Goal: Download file/media

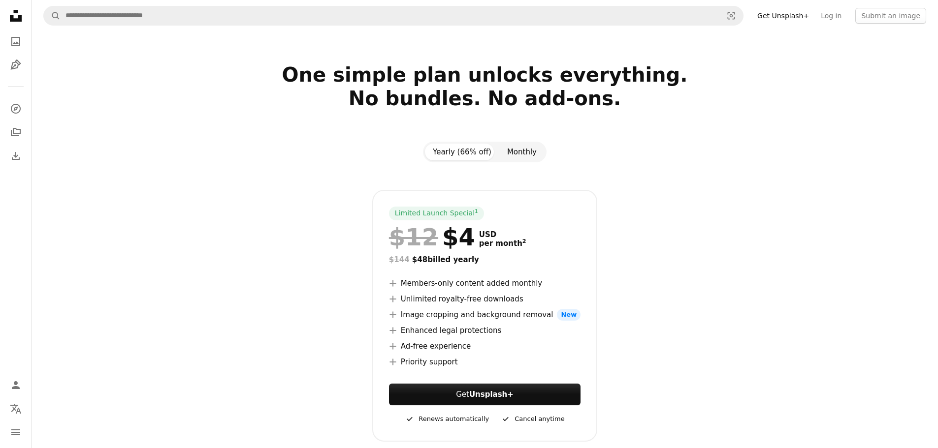
click at [516, 151] on button "Monthly" at bounding box center [521, 152] width 45 height 17
click at [481, 150] on button "Yearly (66% off)" at bounding box center [462, 152] width 74 height 17
click at [512, 148] on button "Monthly" at bounding box center [521, 152] width 45 height 17
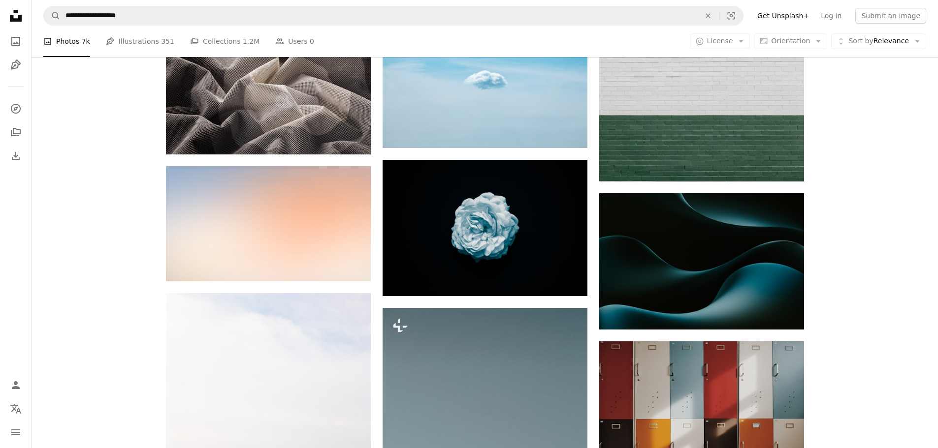
scroll to position [3051, 0]
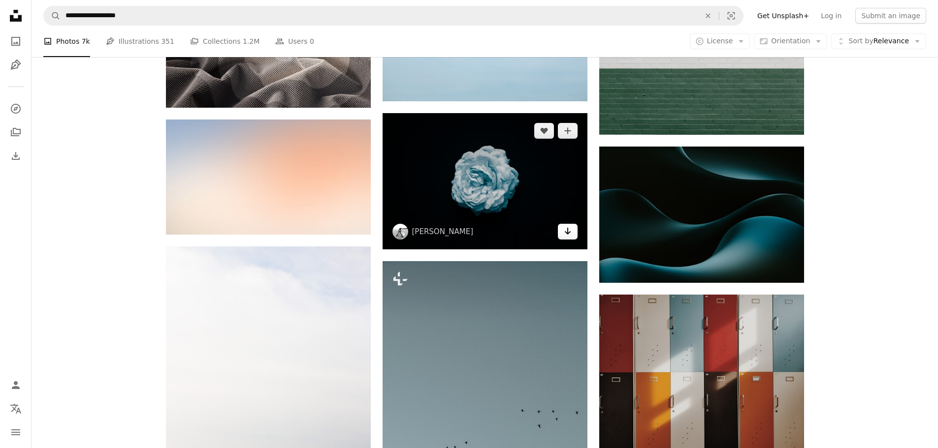
click at [565, 233] on icon "Arrow pointing down" at bounding box center [568, 231] width 8 height 12
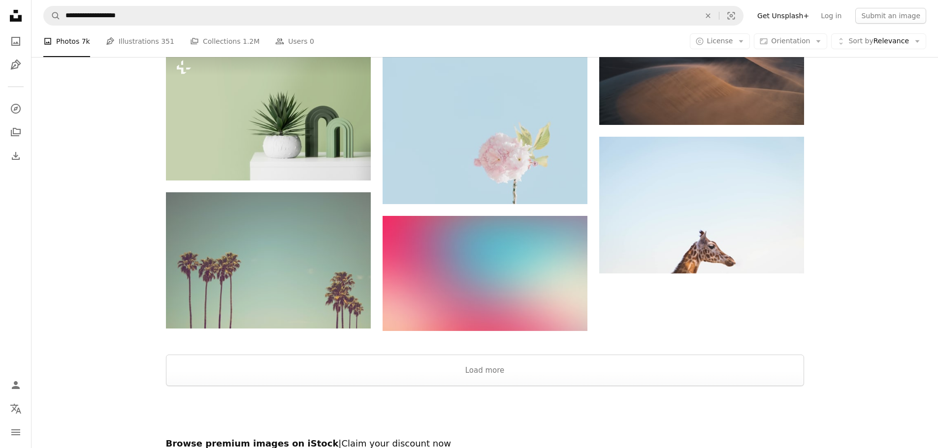
scroll to position [4577, 0]
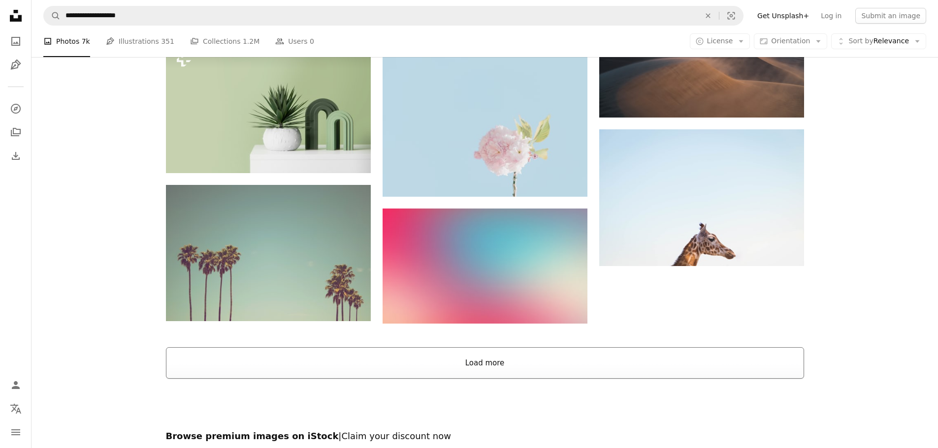
click at [612, 363] on button "Load more" at bounding box center [485, 364] width 638 height 32
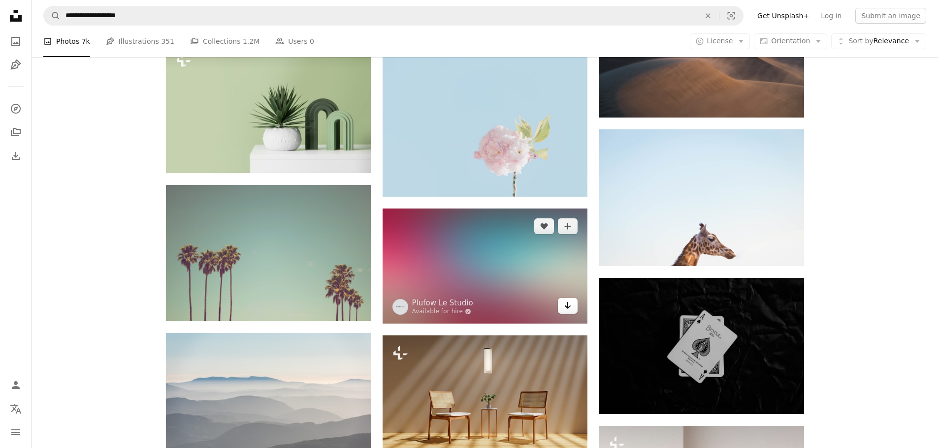
click at [567, 305] on icon "Arrow pointing down" at bounding box center [568, 306] width 8 height 12
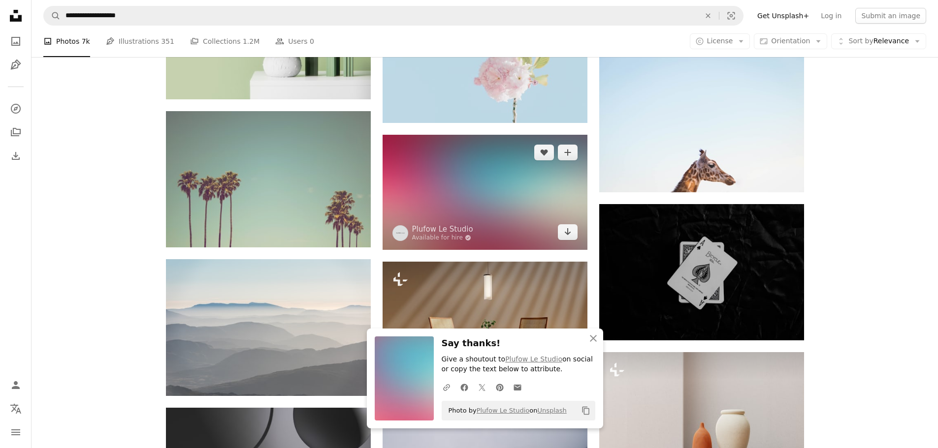
scroll to position [4676, 0]
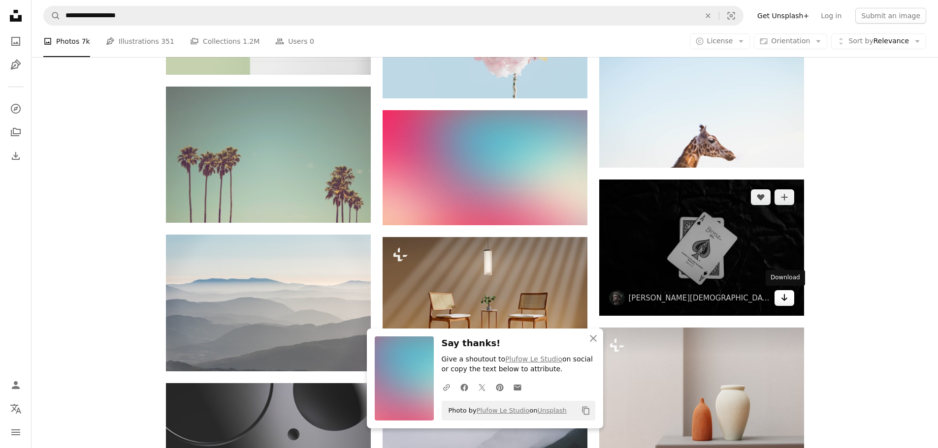
click at [784, 299] on icon "Download" at bounding box center [784, 297] width 6 height 7
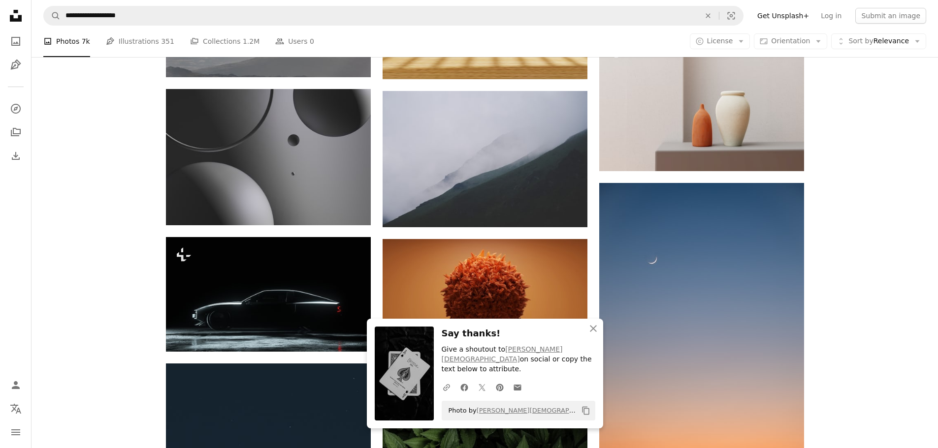
scroll to position [4971, 0]
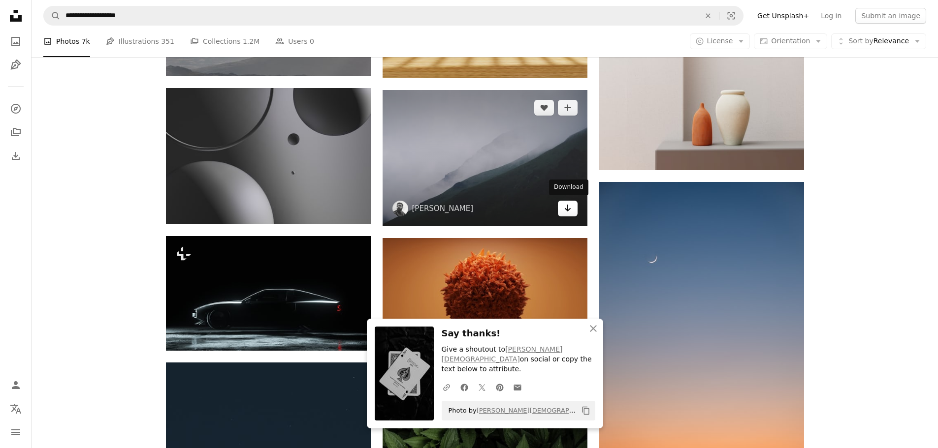
click at [567, 211] on icon "Arrow pointing down" at bounding box center [568, 208] width 8 height 12
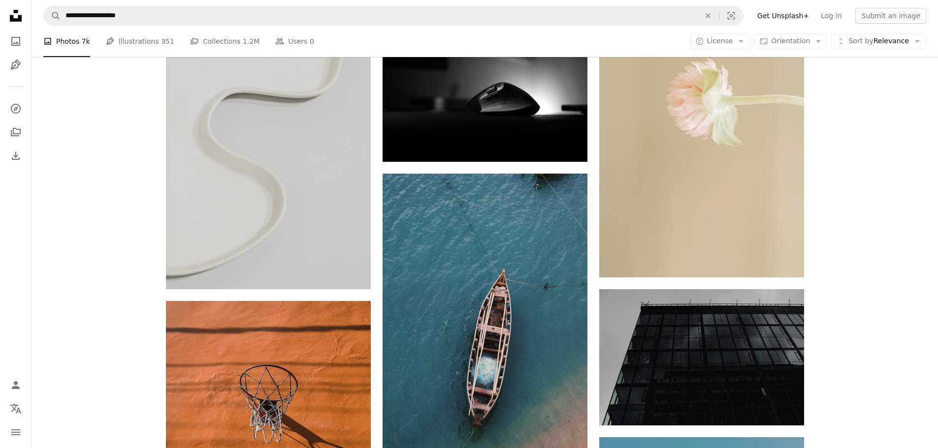
scroll to position [47352, 0]
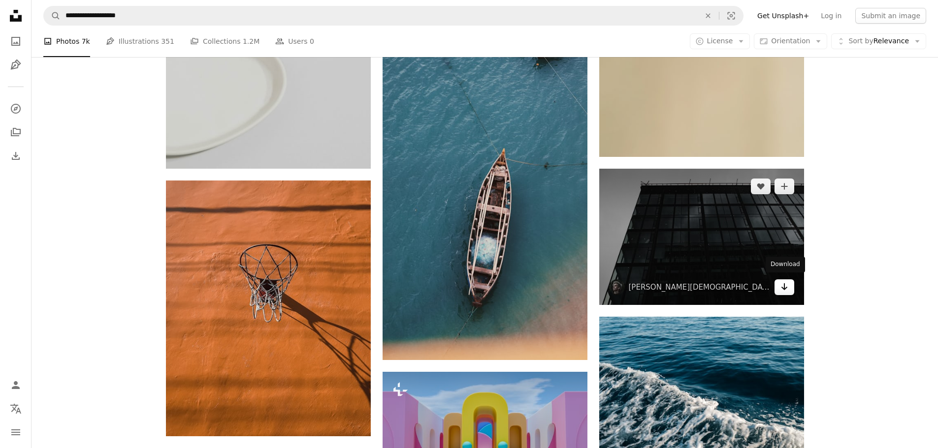
click at [788, 285] on icon "Arrow pointing down" at bounding box center [784, 287] width 8 height 12
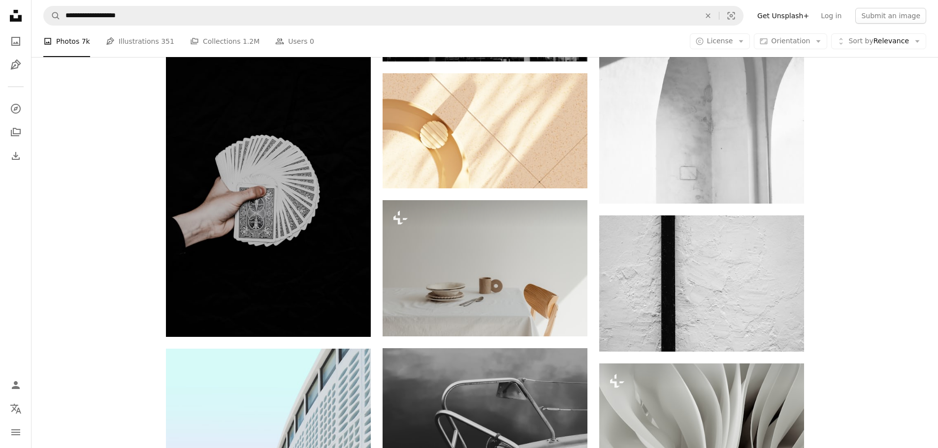
scroll to position [48878, 0]
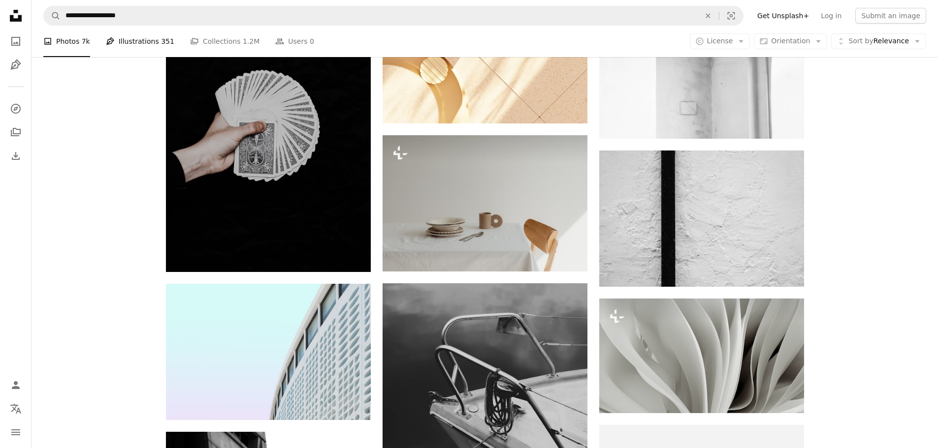
click at [133, 40] on link "Pen Tool Illustrations 351" at bounding box center [140, 42] width 68 height 32
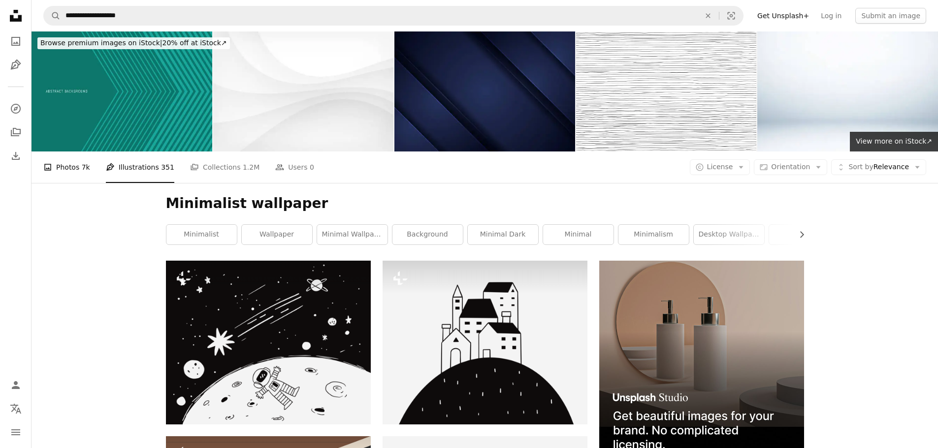
click at [65, 166] on link "A photo Photos 7k" at bounding box center [66, 168] width 47 height 32
click at [207, 166] on link "A stack of folders Collections 1.2M" at bounding box center [224, 168] width 69 height 32
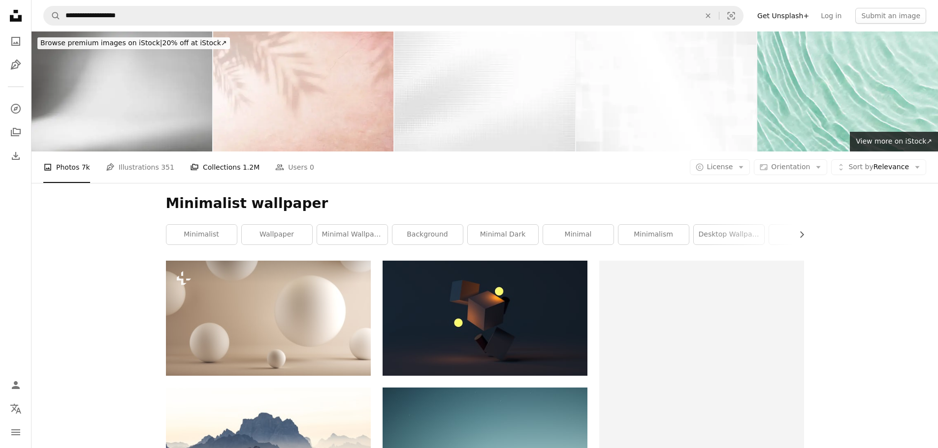
click at [213, 168] on link "A stack of folders Collections 1.2M" at bounding box center [224, 168] width 69 height 32
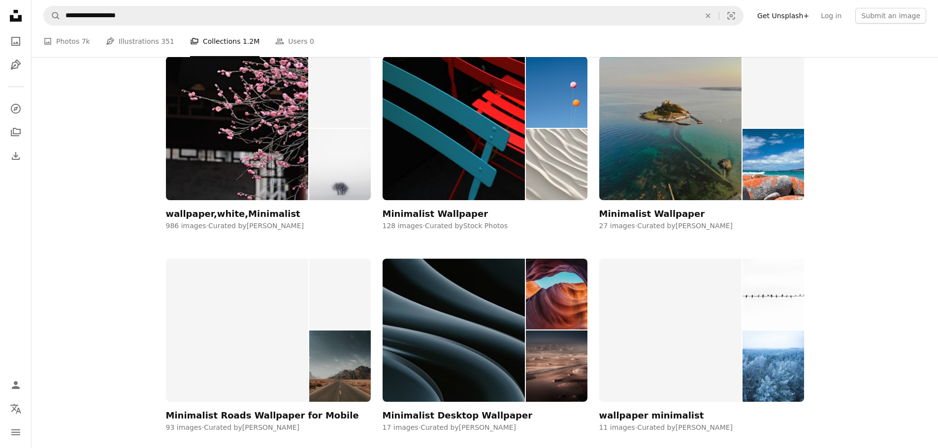
scroll to position [197, 0]
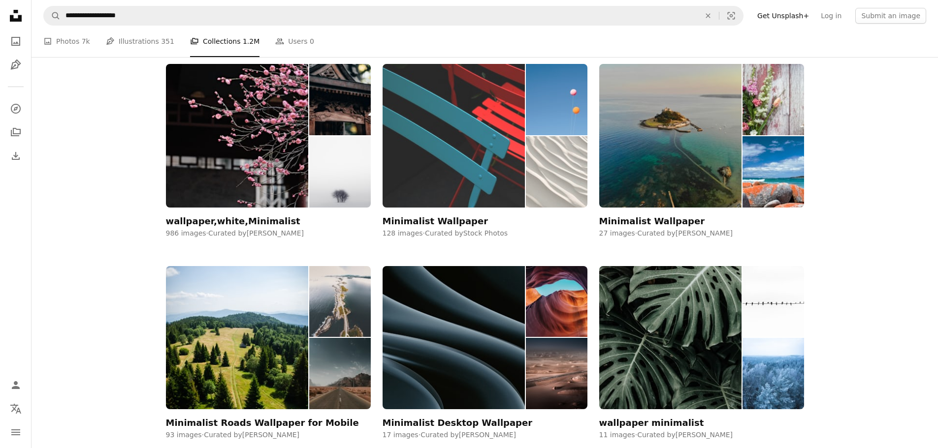
click at [429, 221] on div "Minimalist Wallpaper" at bounding box center [435, 222] width 106 height 12
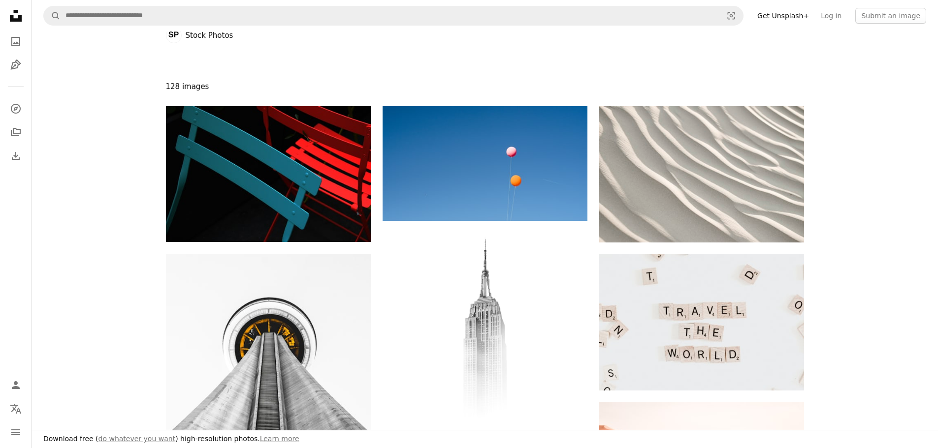
scroll to position [49, 0]
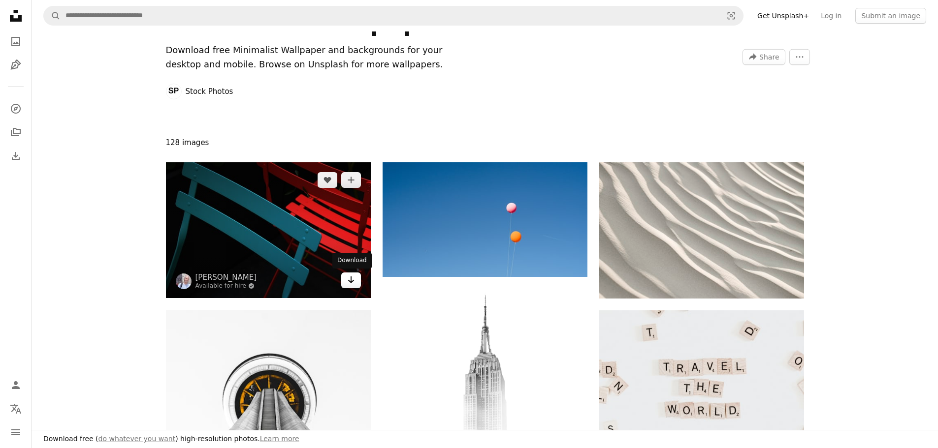
click at [354, 285] on icon "Arrow pointing down" at bounding box center [351, 280] width 8 height 12
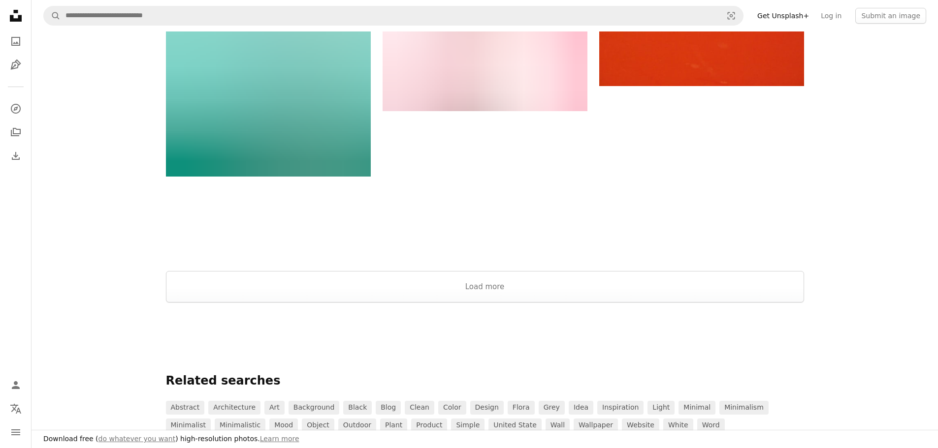
scroll to position [1280, 0]
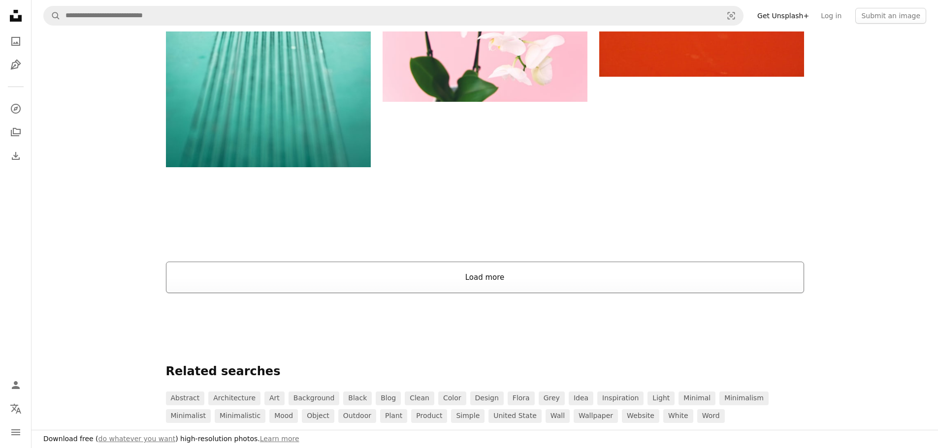
click at [568, 283] on button "Load more" at bounding box center [485, 278] width 638 height 32
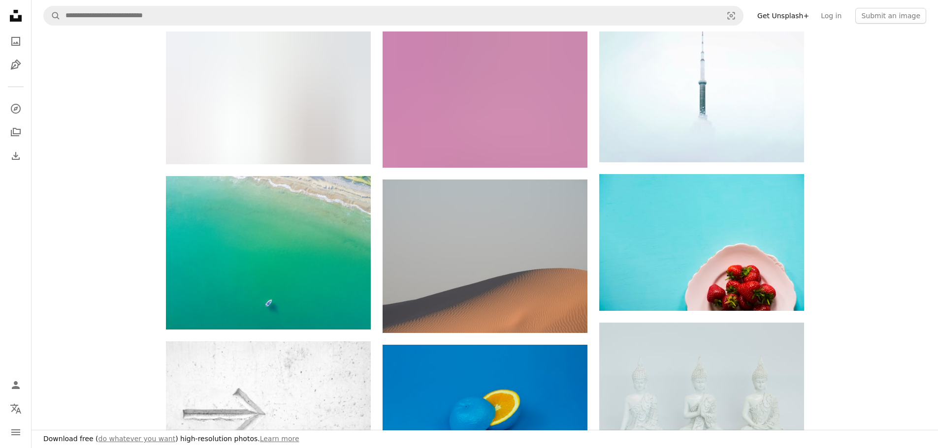
scroll to position [5661, 0]
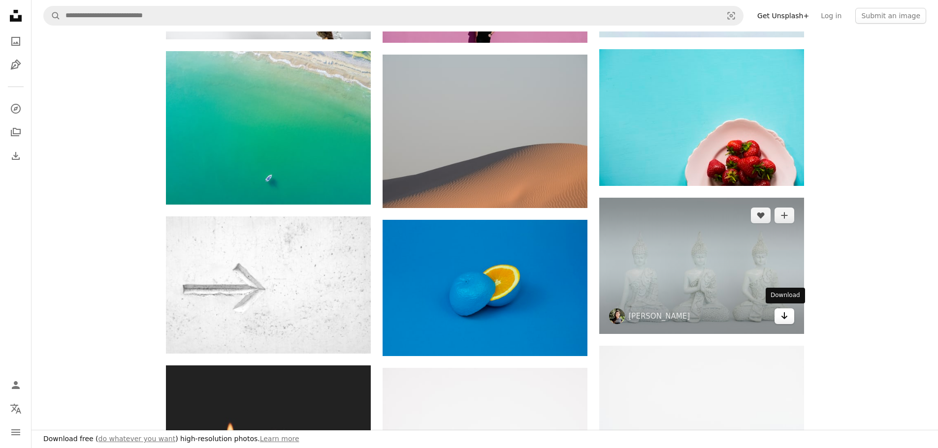
click at [777, 313] on link "Arrow pointing down" at bounding box center [784, 317] width 20 height 16
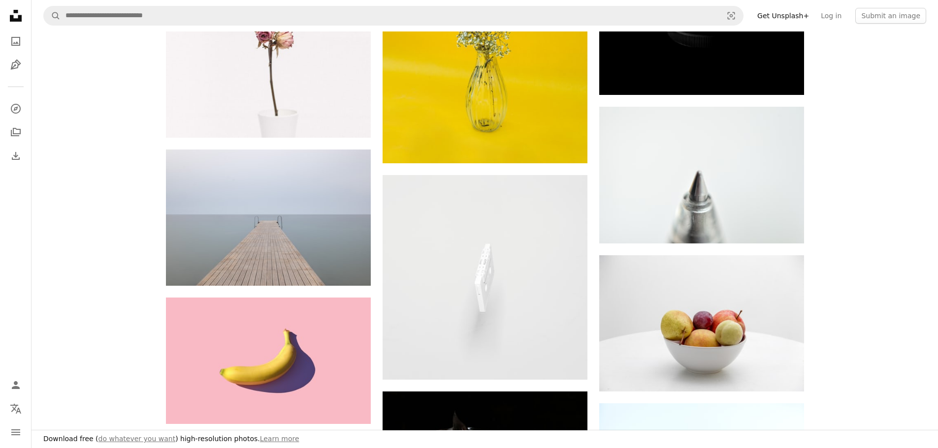
scroll to position [6990, 0]
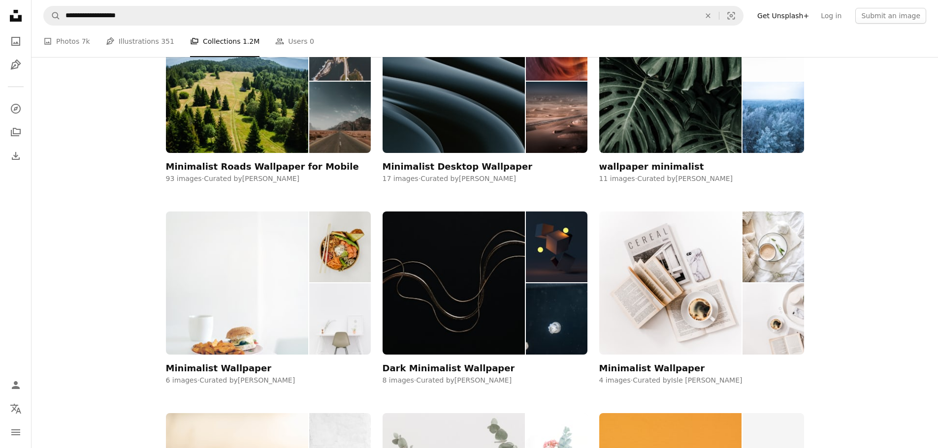
scroll to position [492, 0]
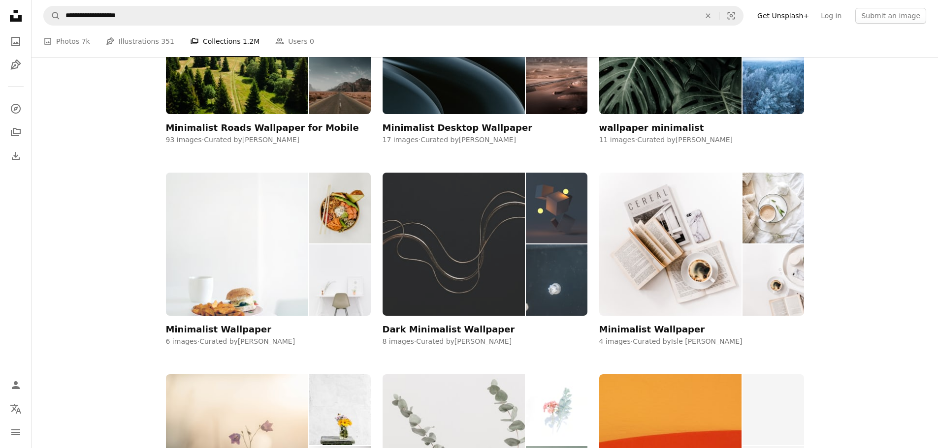
click at [438, 212] on img at bounding box center [453, 244] width 143 height 143
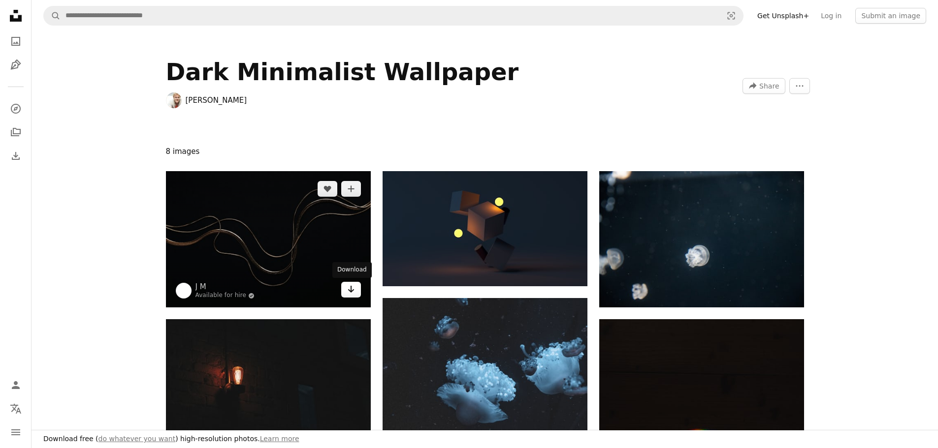
click at [352, 292] on icon "Arrow pointing down" at bounding box center [351, 290] width 8 height 12
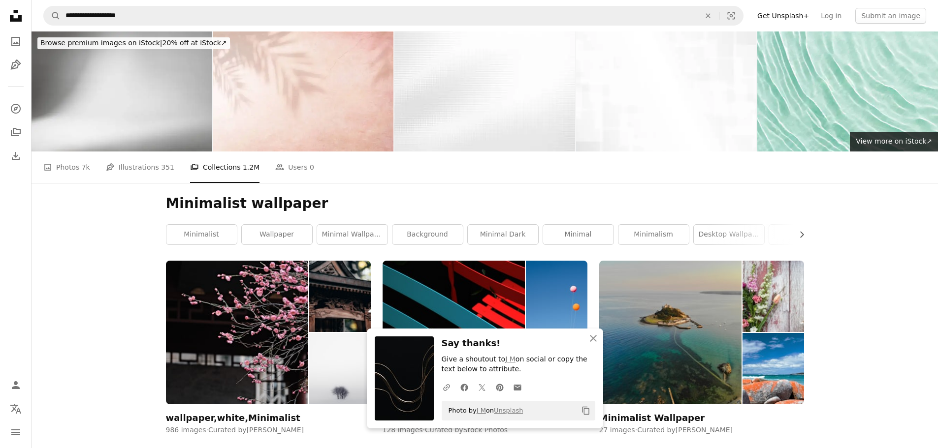
scroll to position [492, 0]
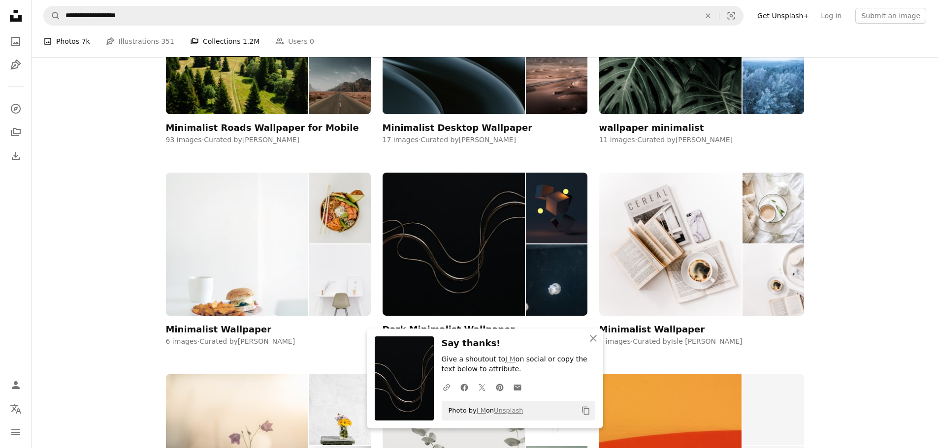
click at [50, 41] on icon "A photo" at bounding box center [47, 41] width 9 height 9
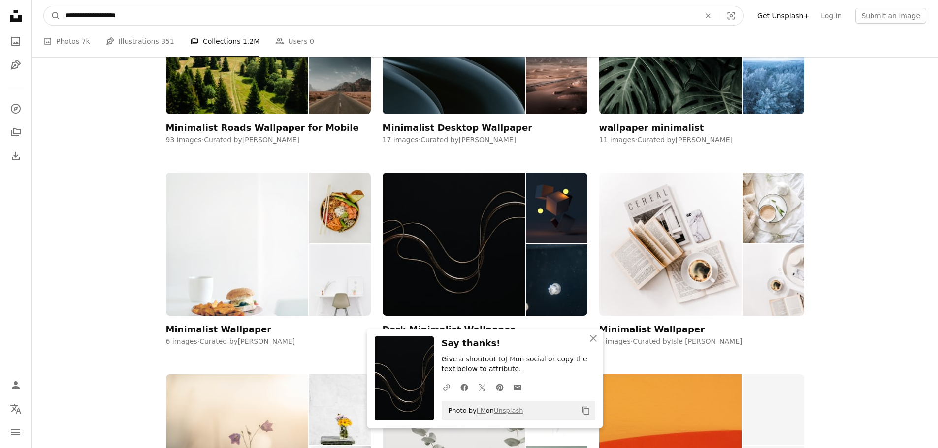
click at [95, 16] on input "**********" at bounding box center [379, 15] width 636 height 19
click at [100, 17] on input "**********" at bounding box center [379, 15] width 636 height 19
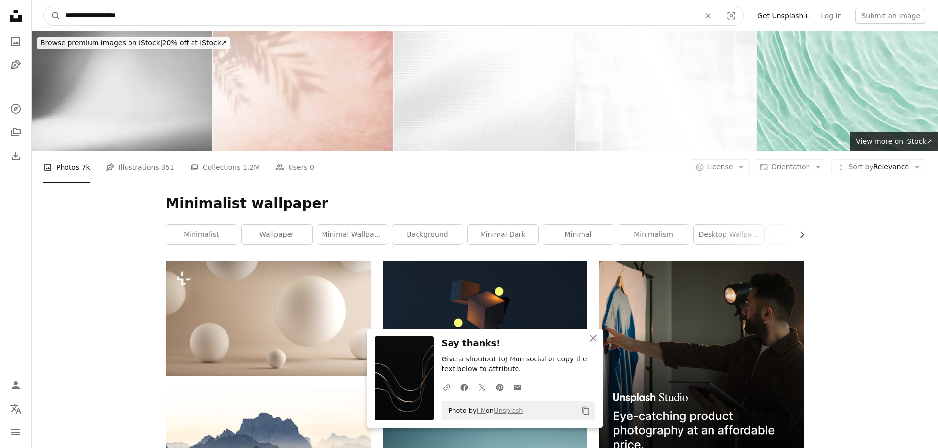
click at [96, 15] on input "**********" at bounding box center [379, 15] width 636 height 19
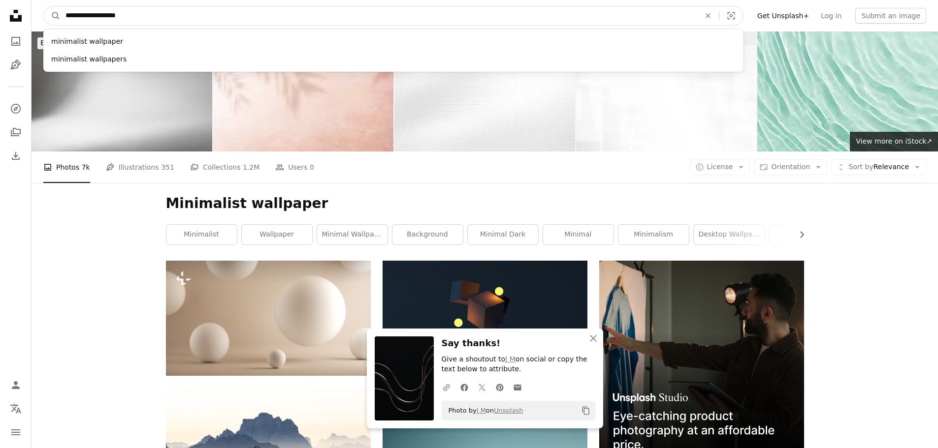
click at [99, 17] on input "**********" at bounding box center [379, 15] width 636 height 19
type input "*********"
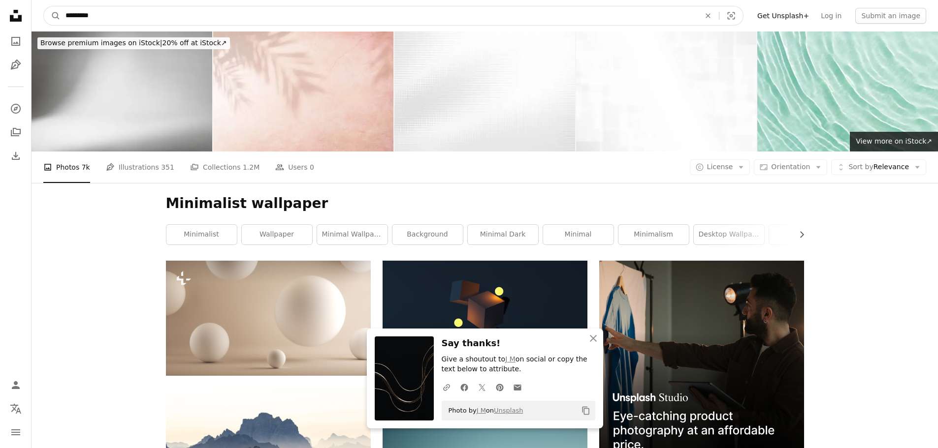
click at [107, 17] on input "*********" at bounding box center [379, 15] width 636 height 19
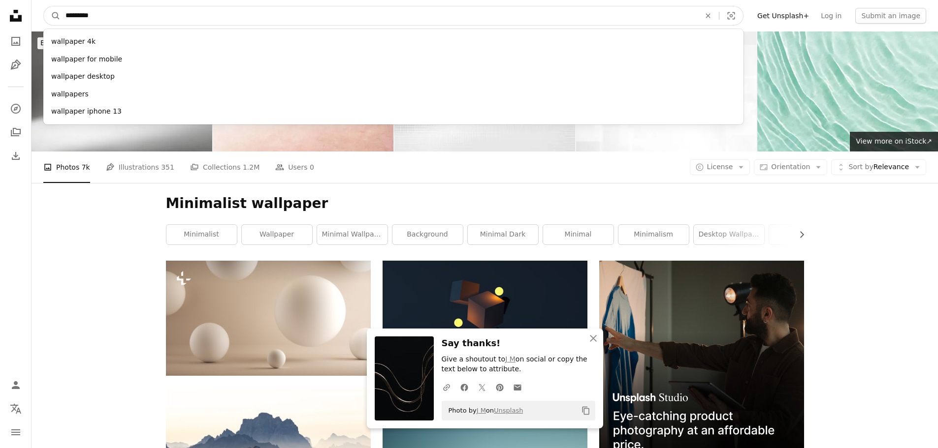
click button "A magnifying glass" at bounding box center [52, 15] width 17 height 19
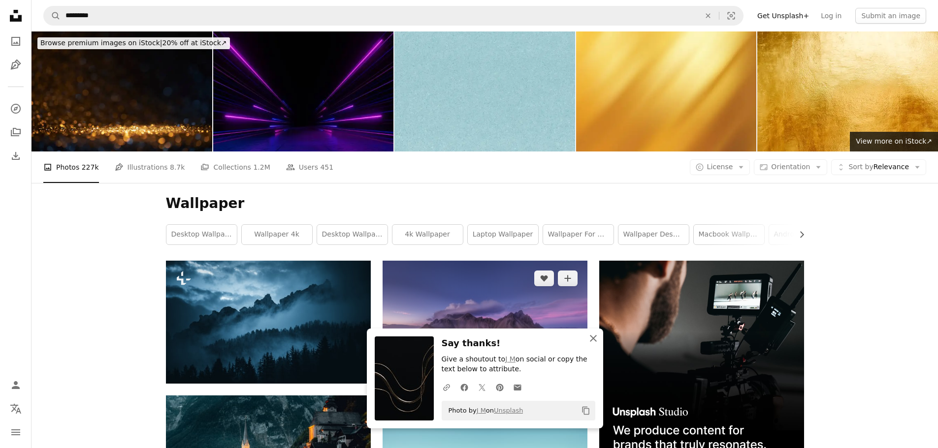
drag, startPoint x: 592, startPoint y: 337, endPoint x: 581, endPoint y: 317, distance: 22.5
click at [592, 337] on icon "button" at bounding box center [593, 338] width 7 height 7
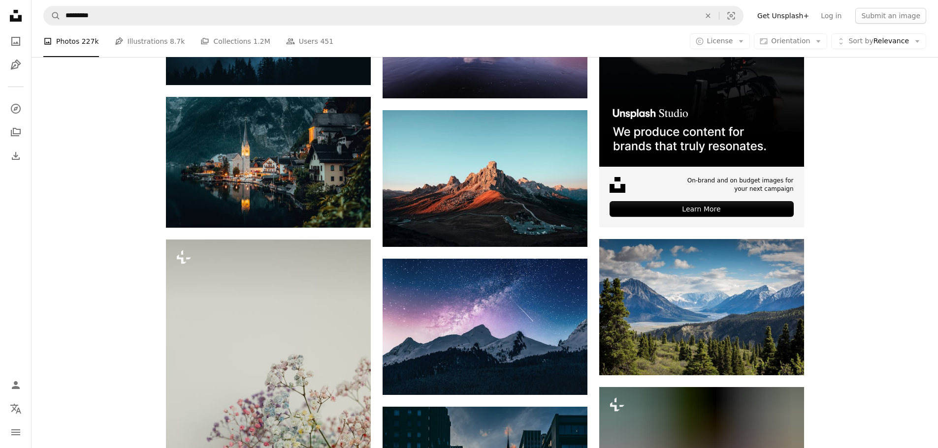
scroll to position [295, 0]
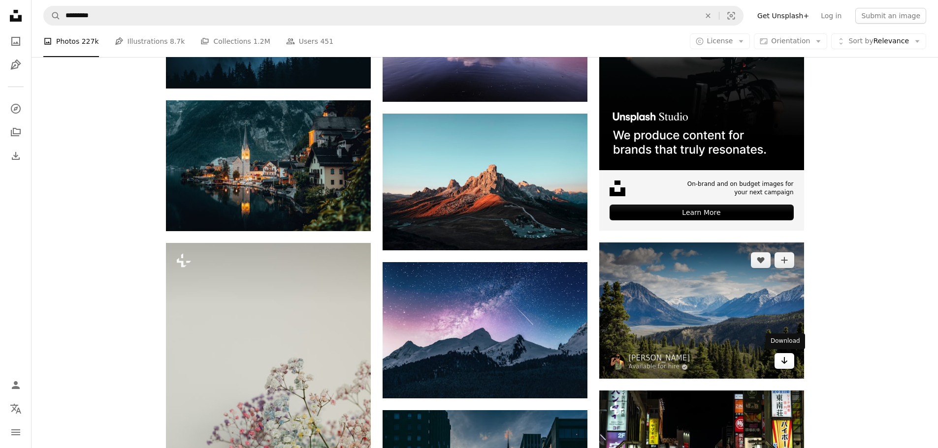
click at [782, 363] on icon "Arrow pointing down" at bounding box center [784, 361] width 8 height 12
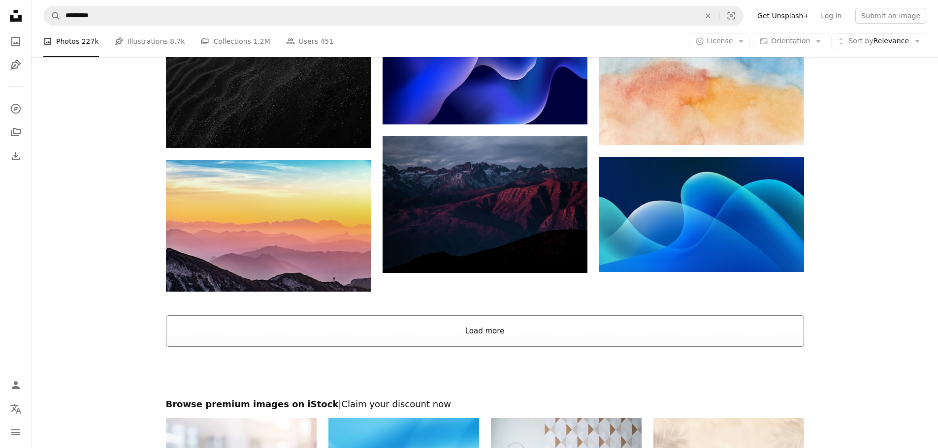
scroll to position [1181, 0]
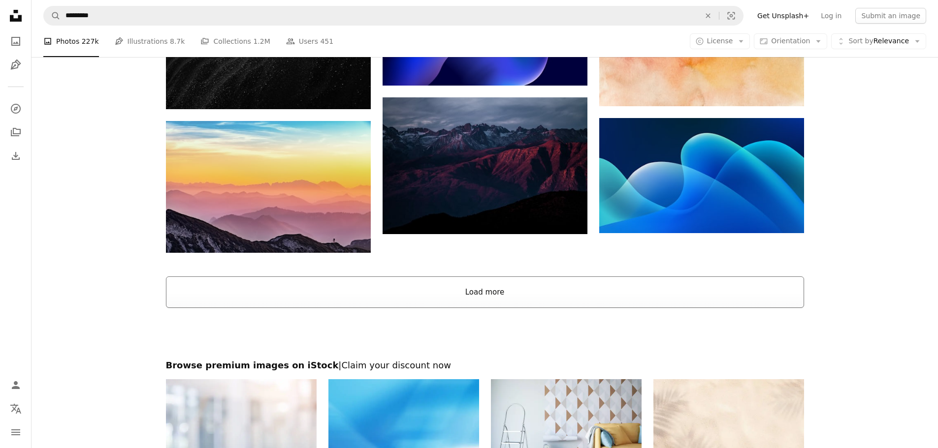
click at [544, 287] on button "Load more" at bounding box center [485, 293] width 638 height 32
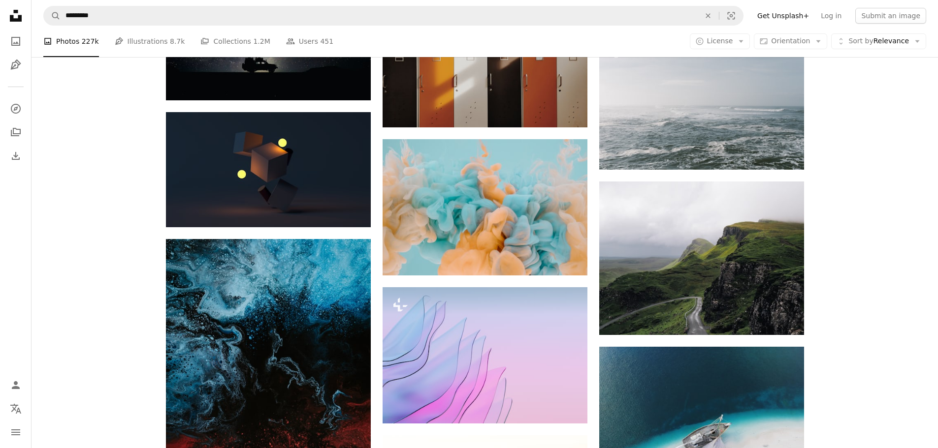
scroll to position [3741, 0]
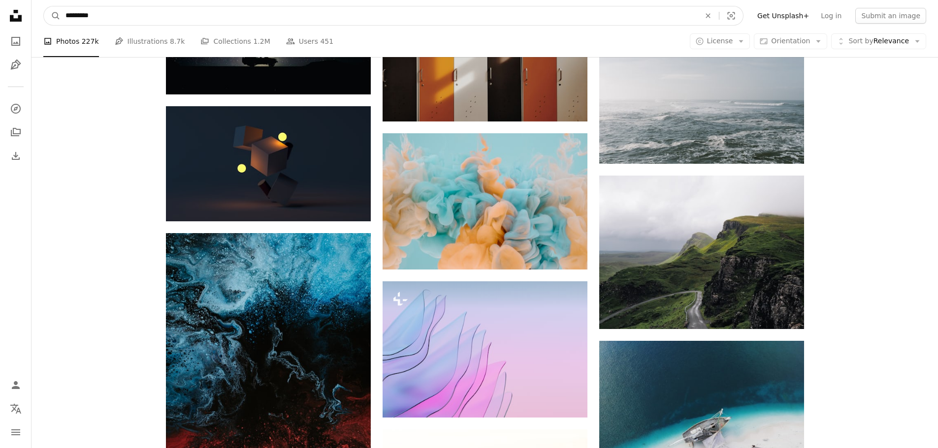
click at [69, 14] on input "*********" at bounding box center [379, 15] width 636 height 19
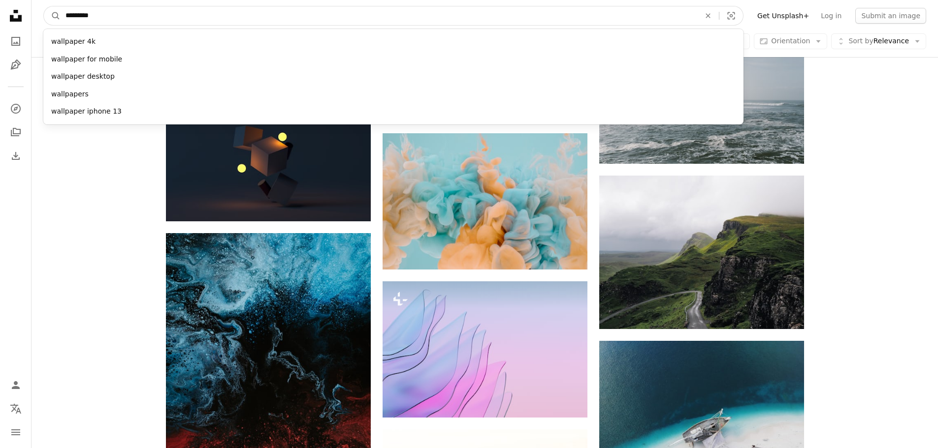
click at [66, 13] on input "*********" at bounding box center [379, 15] width 636 height 19
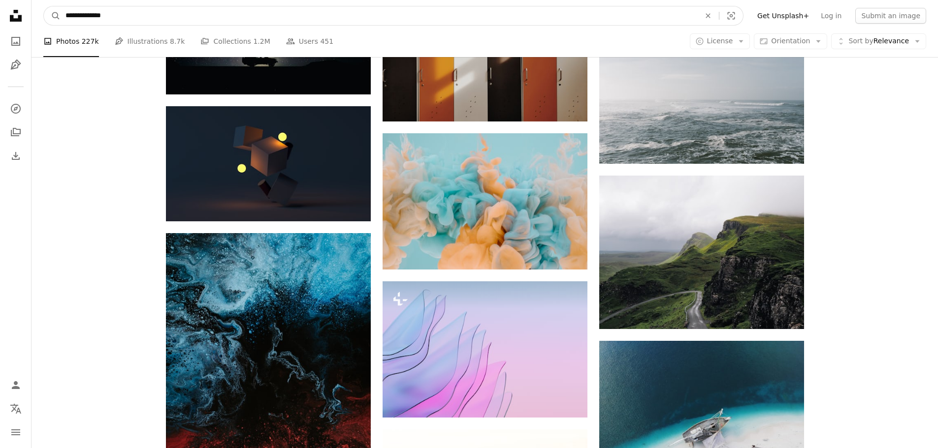
type input "**********"
click button "A magnifying glass" at bounding box center [52, 15] width 17 height 19
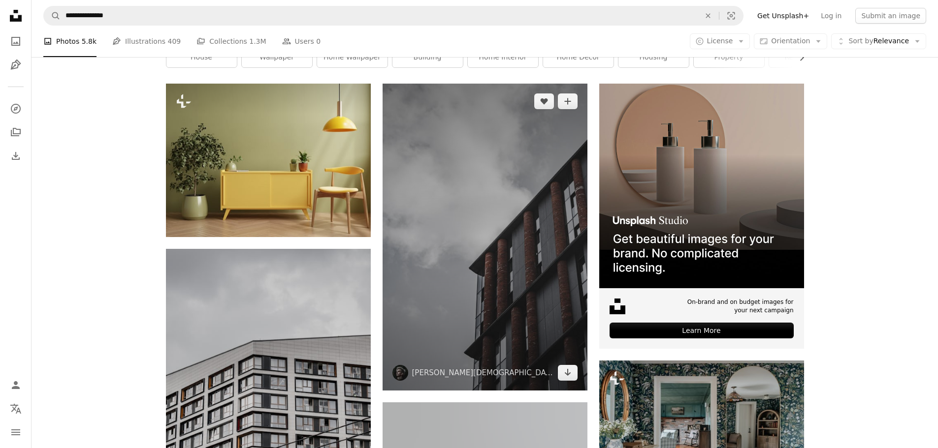
scroll to position [197, 0]
